Goal: Use online tool/utility: Utilize a website feature to perform a specific function

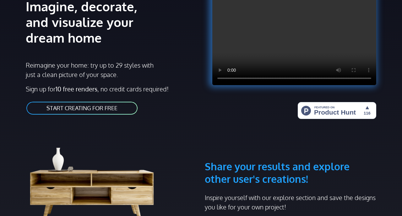
scroll to position [74, 0]
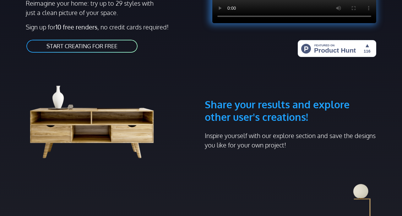
click at [55, 47] on link "START CREATING FOR FREE" at bounding box center [82, 46] width 112 height 14
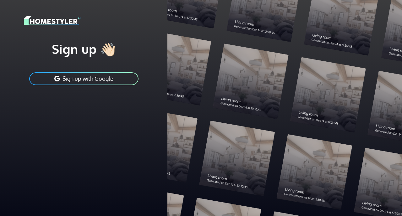
click at [48, 83] on button "Sign up with Google" at bounding box center [84, 79] width 110 height 14
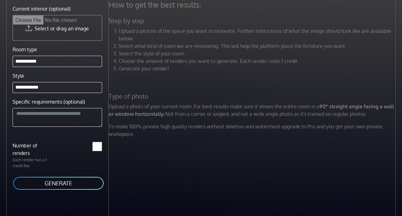
scroll to position [29, 0]
click at [81, 56] on select "**********" at bounding box center [57, 61] width 89 height 11
click at [187, 154] on div "How to get the best results: Step by step Upload a picture of the space you wan…" at bounding box center [255, 108] width 293 height 216
click at [82, 86] on select "**********" at bounding box center [57, 87] width 89 height 11
click at [188, 177] on div "How to get the best results: Step by step Upload a picture of the space you wan…" at bounding box center [255, 108] width 293 height 216
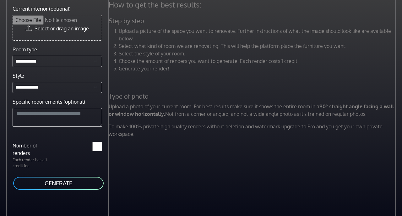
click at [184, 173] on div "How to get the best results: Step by step Upload a picture of the space you wan…" at bounding box center [255, 108] width 293 height 216
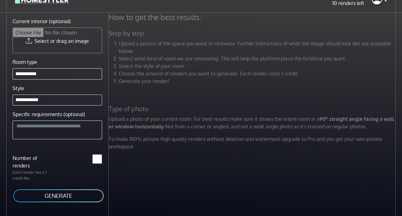
scroll to position [13, 0]
click at [82, 128] on textarea "Specific requirements (optional)" at bounding box center [57, 130] width 89 height 19
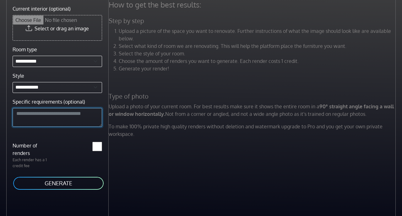
scroll to position [45, 0]
click at [100, 142] on input "*" at bounding box center [97, 146] width 10 height 9
type input "*"
click at [76, 177] on button "GENERATE" at bounding box center [59, 184] width 92 height 14
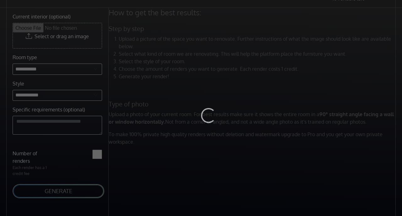
scroll to position [0, 0]
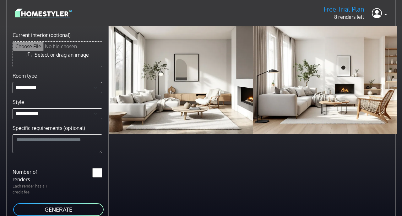
click at [29, 62] on input "Current interior (optional)" at bounding box center [57, 54] width 89 height 25
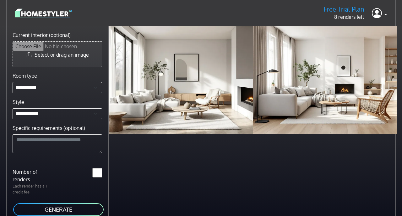
scroll to position [26, 0]
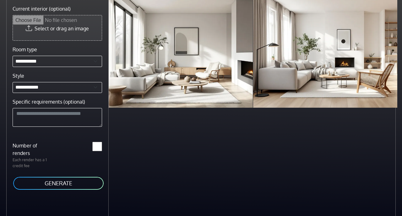
click at [60, 189] on button "GENERATE" at bounding box center [59, 184] width 92 height 14
